Goal: Information Seeking & Learning: Learn about a topic

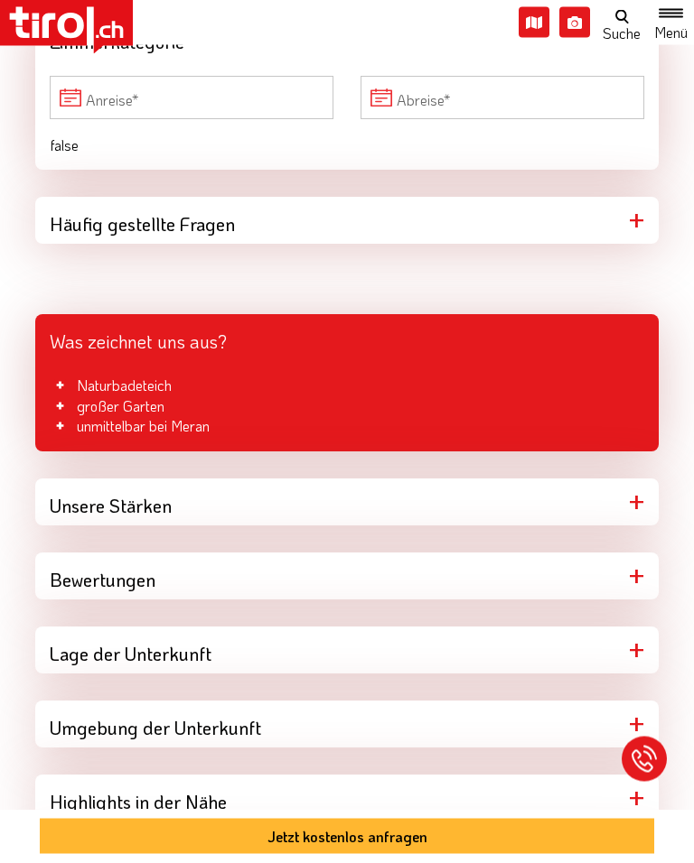
scroll to position [1125, 0]
click at [270, 495] on div "Unsere Stärken" at bounding box center [346, 502] width 623 height 47
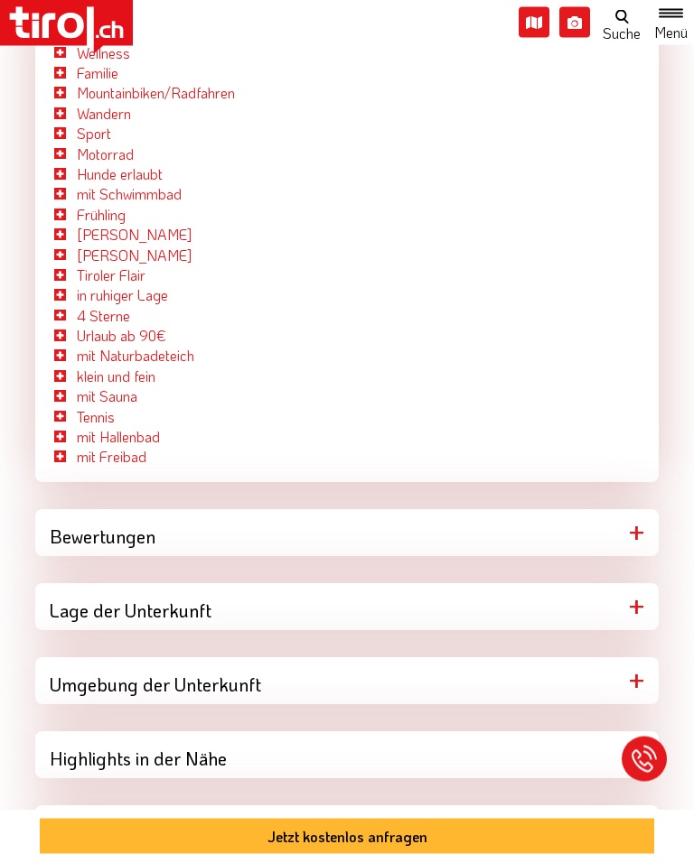
scroll to position [1607, 0]
click at [332, 746] on div "Highlights in der Nähe" at bounding box center [346, 754] width 623 height 47
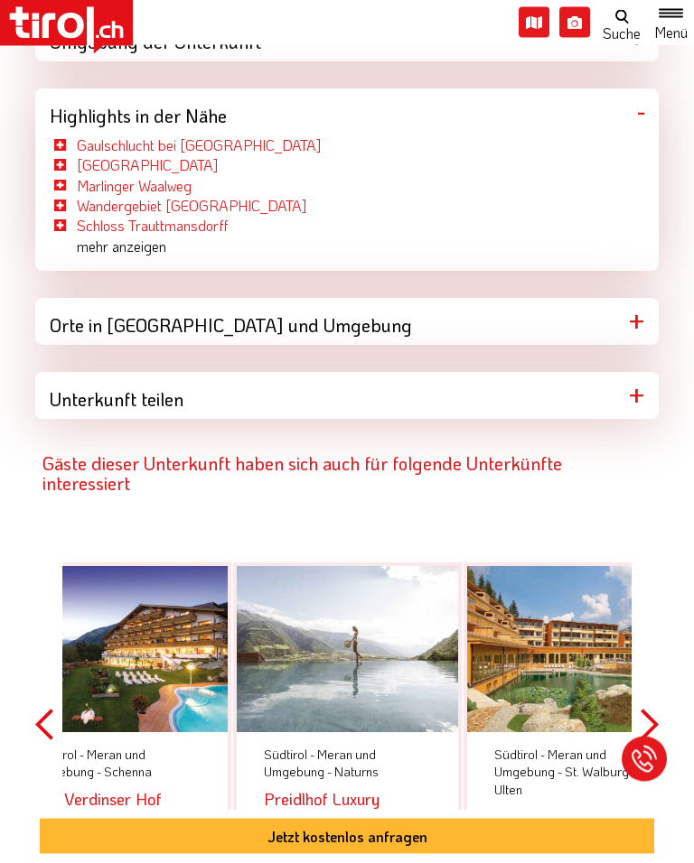
scroll to position [2251, 0]
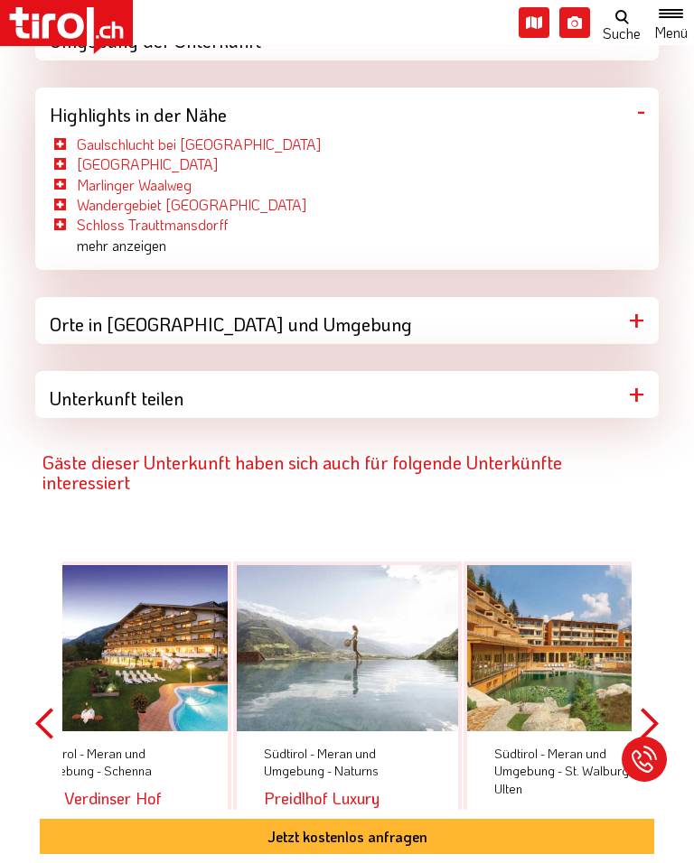
click at [160, 628] on div at bounding box center [116, 648] width 221 height 166
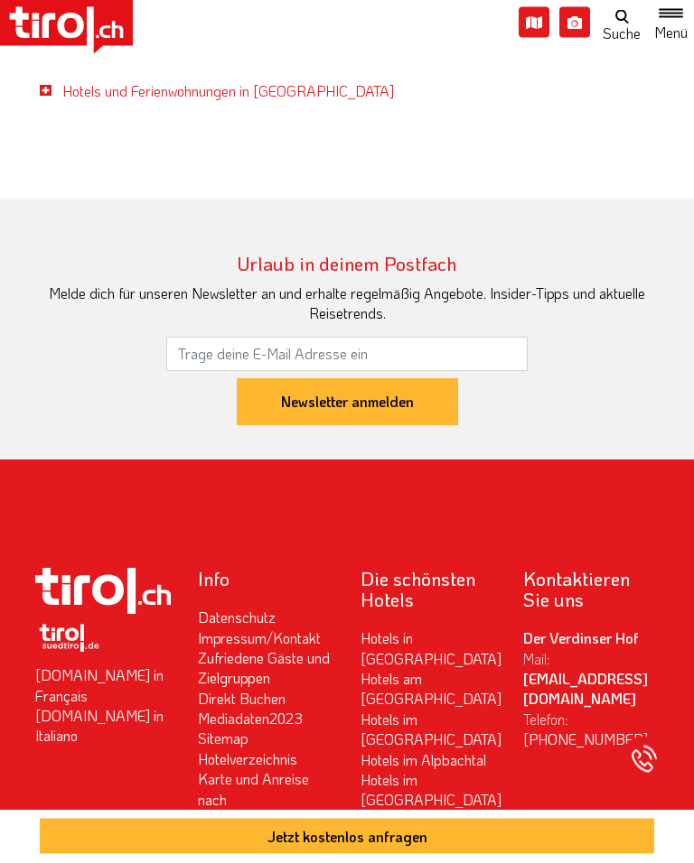
scroll to position [4835, 0]
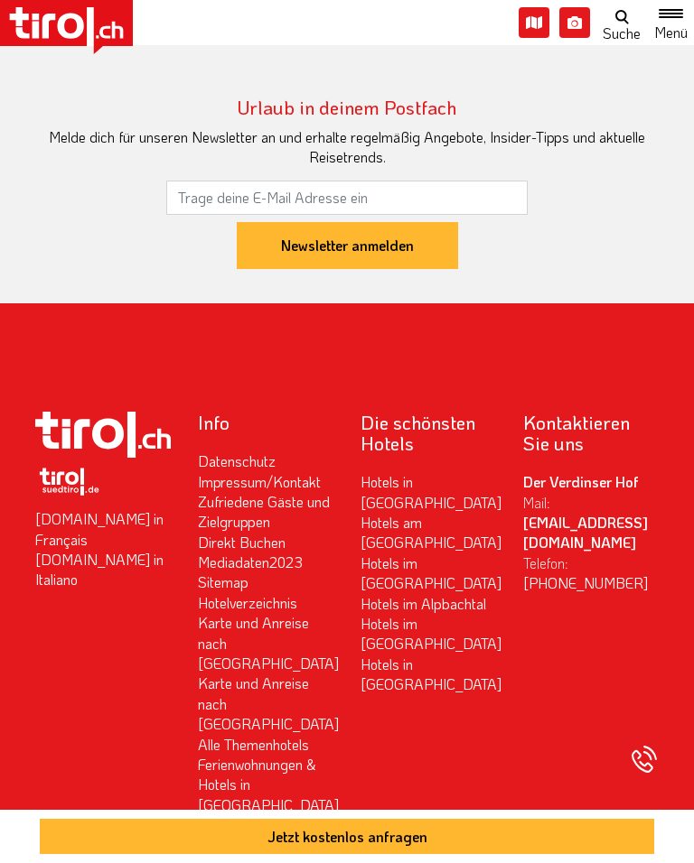
click at [479, 675] on div "Die schönsten Hotels Hotels in Meran Hotels am Kronplatz Hotels im Vinschgau Ho…" at bounding box center [428, 634] width 163 height 444
click at [496, 626] on div "Die schönsten Hotels Hotels in Meran Hotels am Kronplatz Hotels im Vinschgau Ho…" at bounding box center [428, 634] width 163 height 444
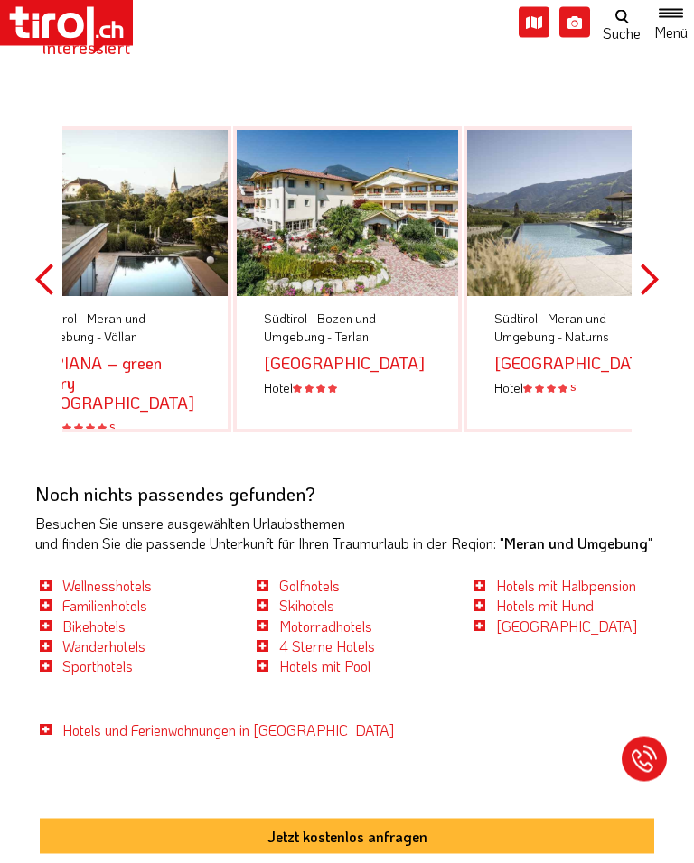
scroll to position [4033, 0]
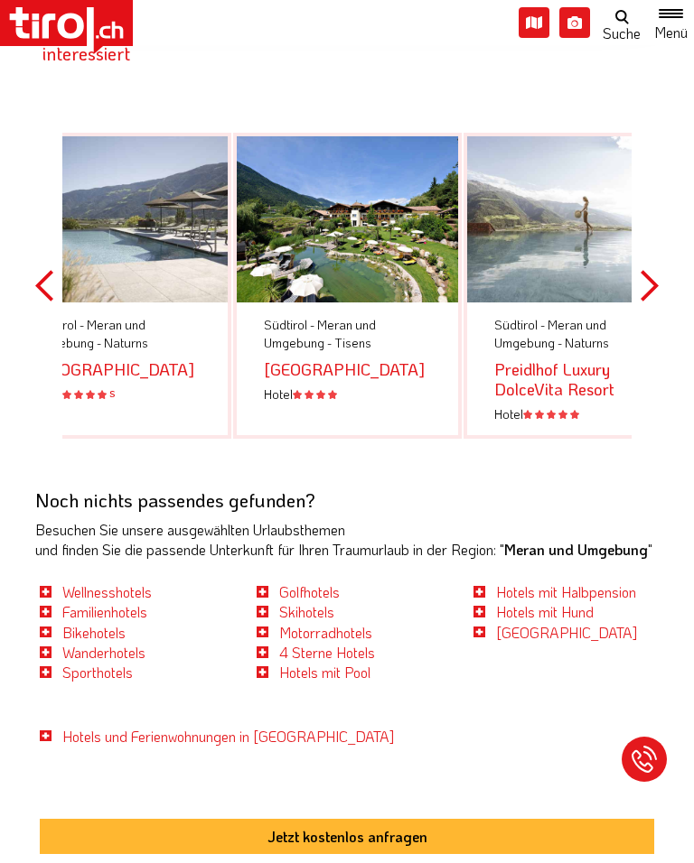
click at [392, 208] on div at bounding box center [347, 219] width 221 height 166
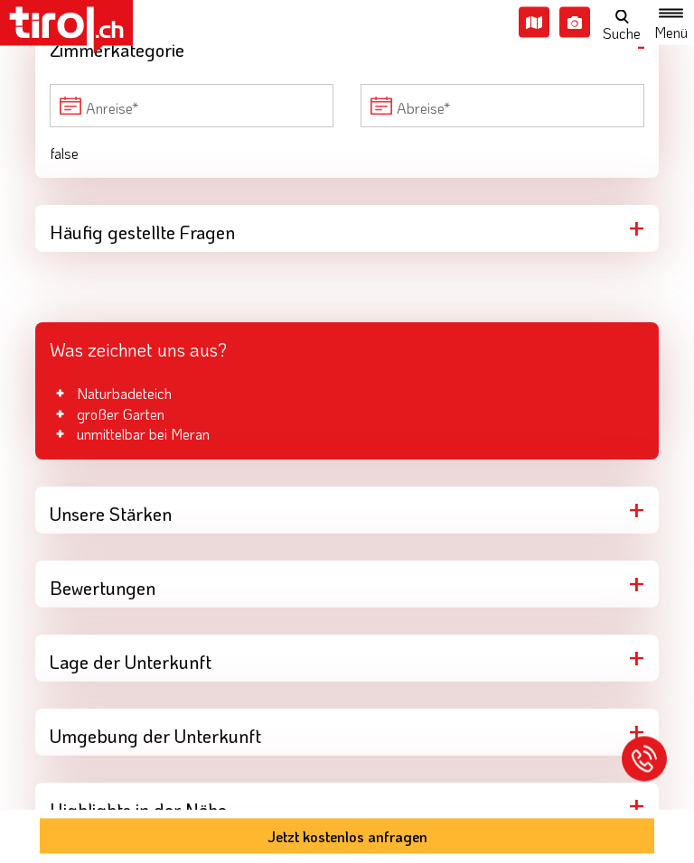
scroll to position [1118, 0]
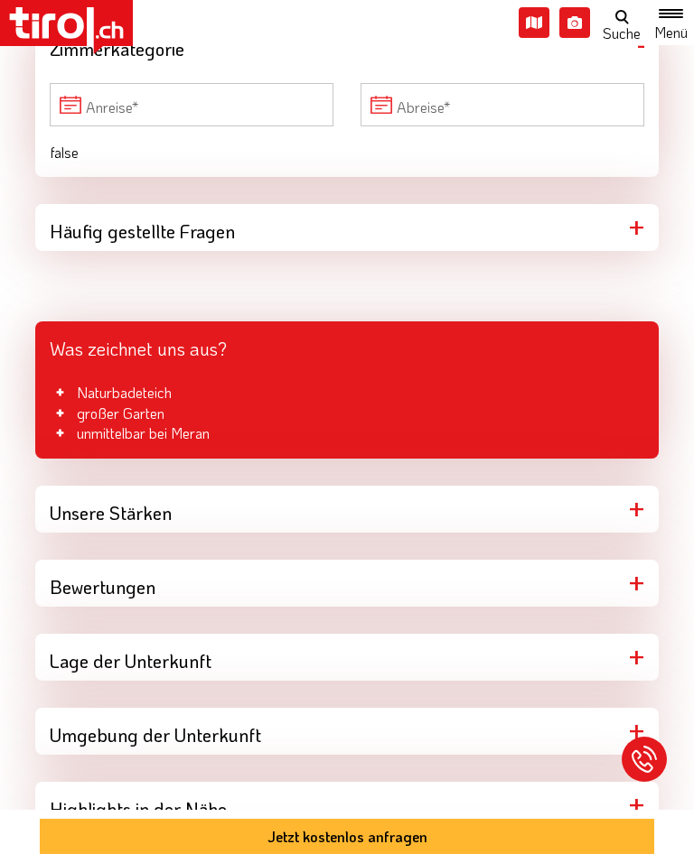
click at [341, 582] on div "Bewertungen" at bounding box center [346, 583] width 623 height 47
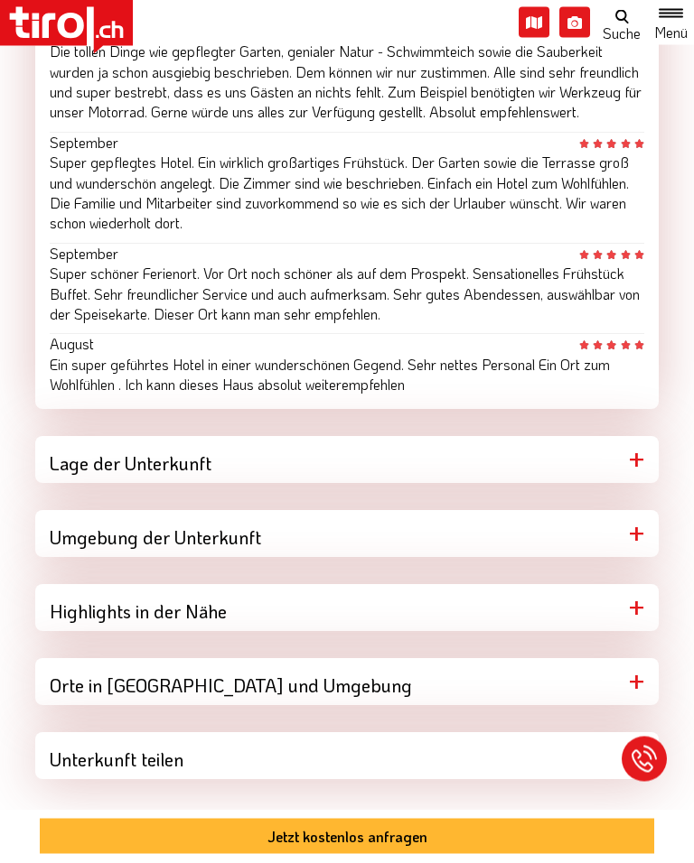
scroll to position [2083, 0]
click at [464, 688] on div "Orte in [GEOGRAPHIC_DATA] und Umgebung" at bounding box center [346, 681] width 623 height 47
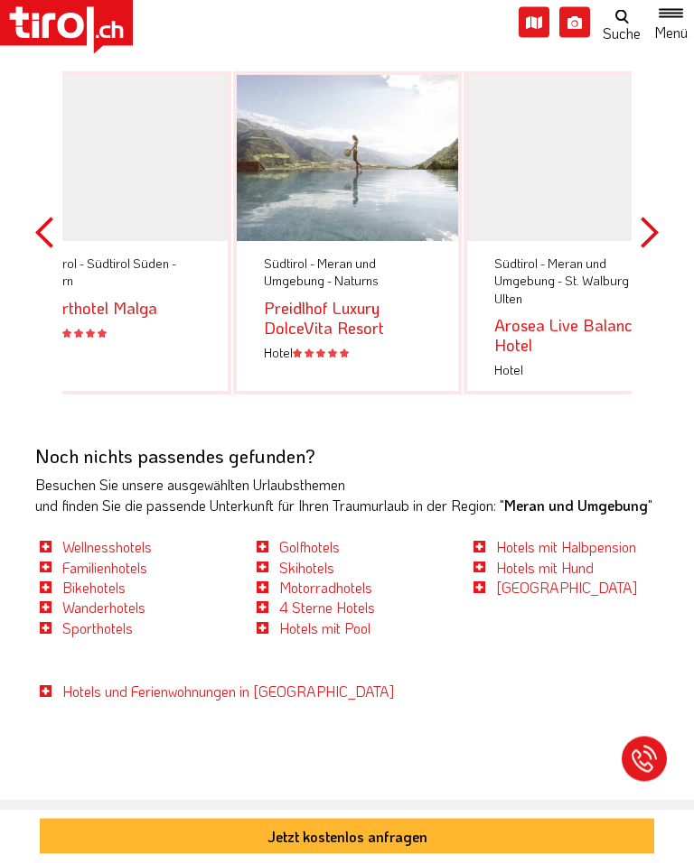
scroll to position [3073, 0]
